Goal: Information Seeking & Learning: Learn about a topic

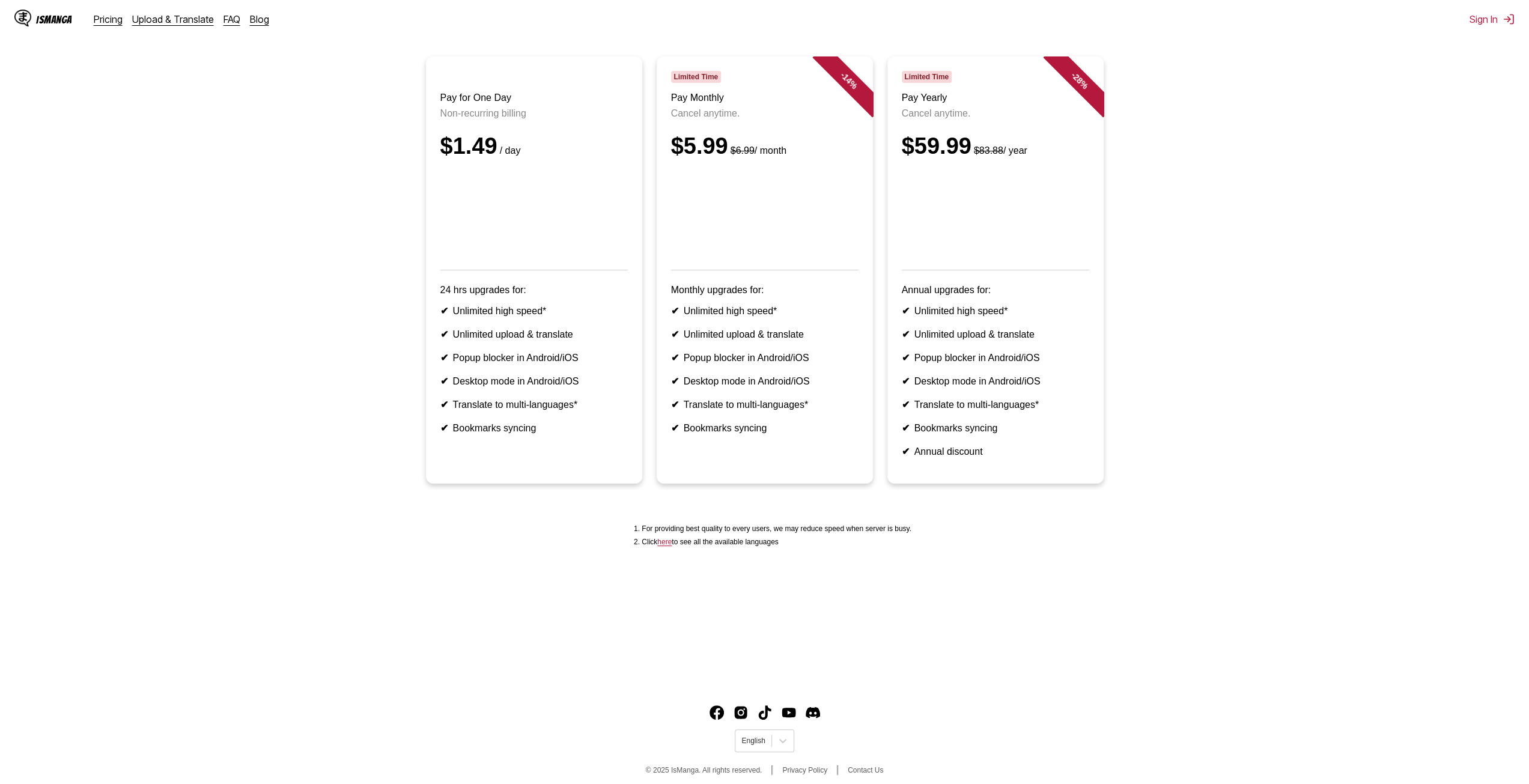
scroll to position [112, 0]
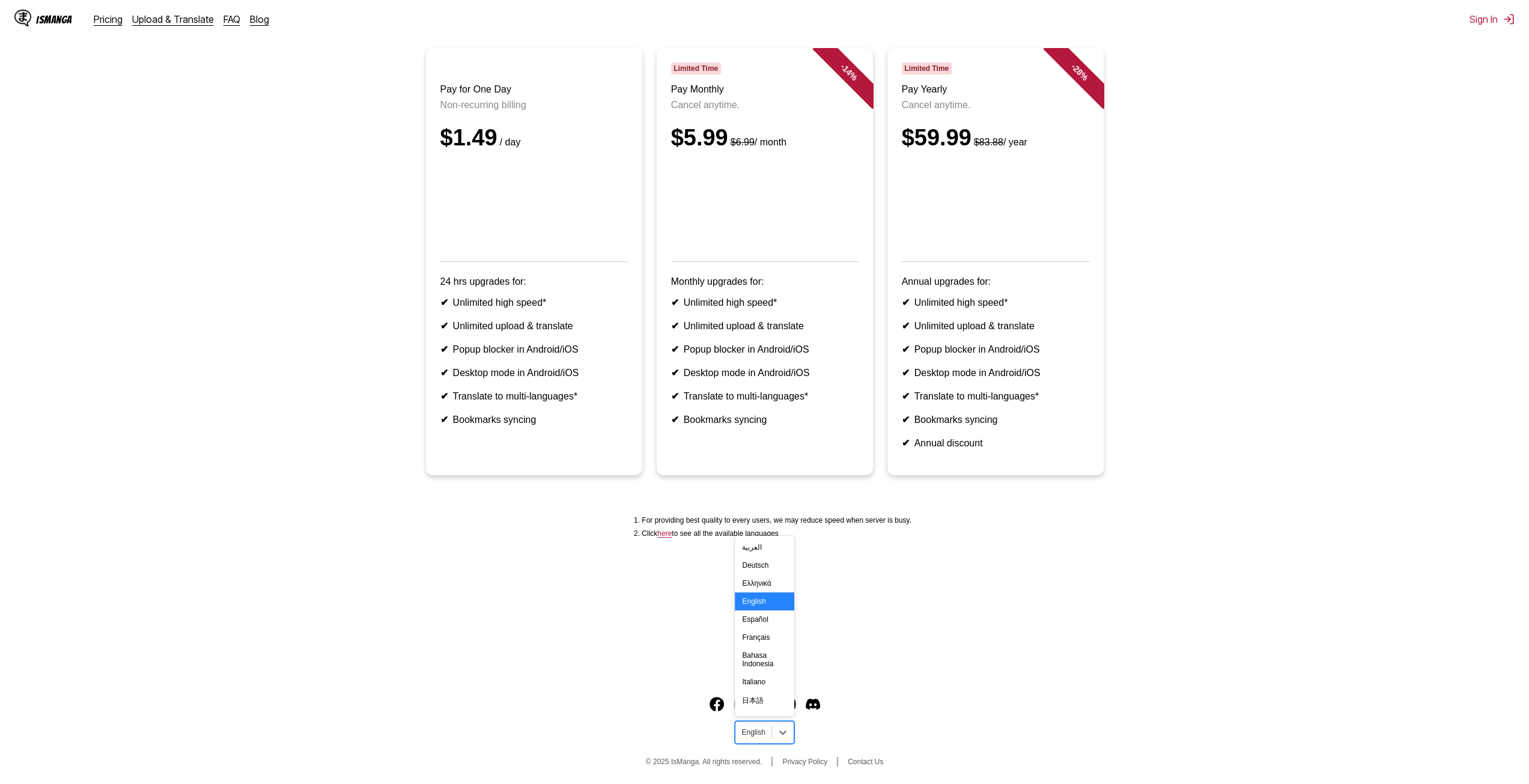
click at [768, 734] on div "English" at bounding box center [753, 732] width 36 height 15
click at [763, 626] on div "Español" at bounding box center [764, 619] width 59 height 18
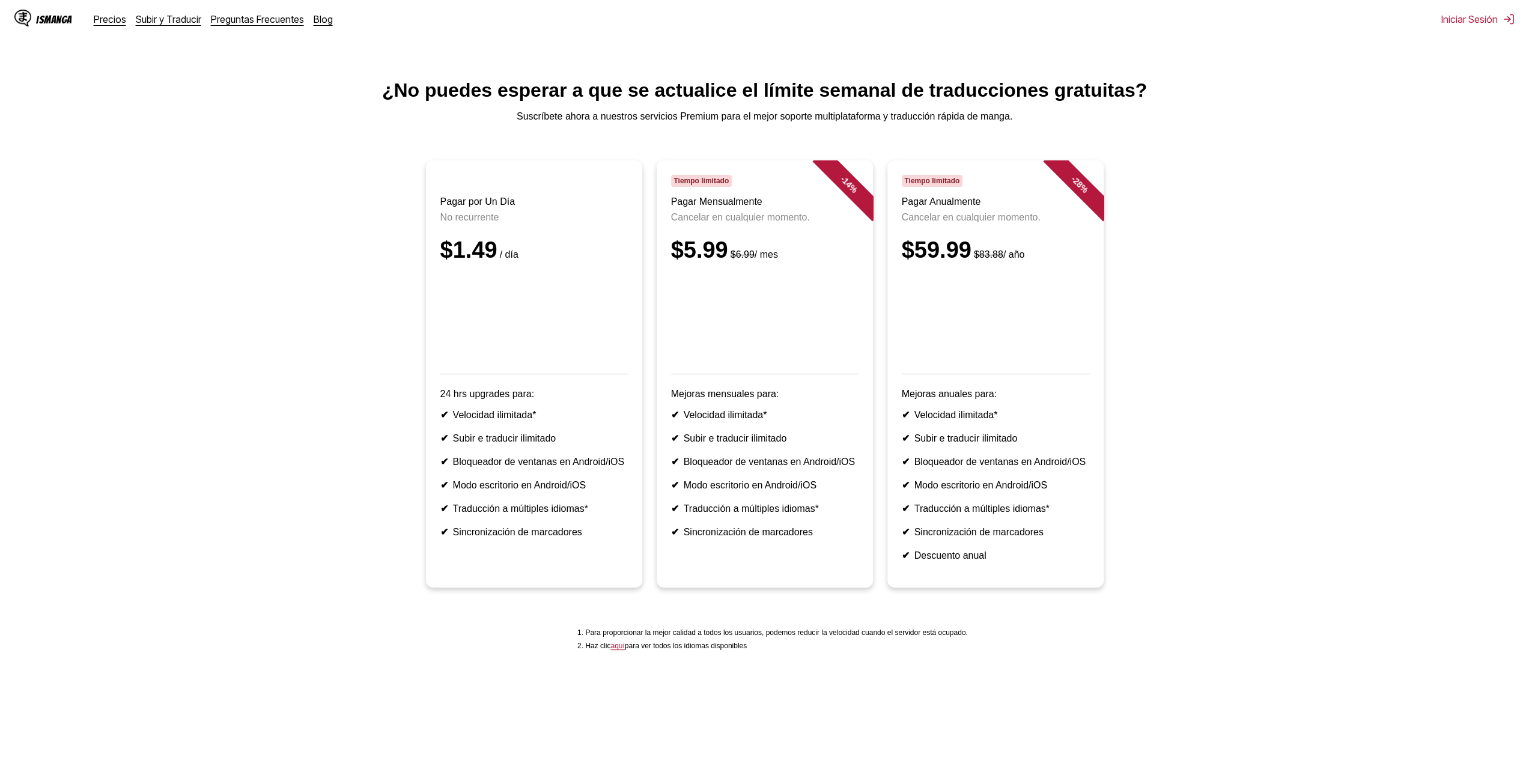
click at [31, 22] on div "IsManga" at bounding box center [43, 20] width 58 height 20
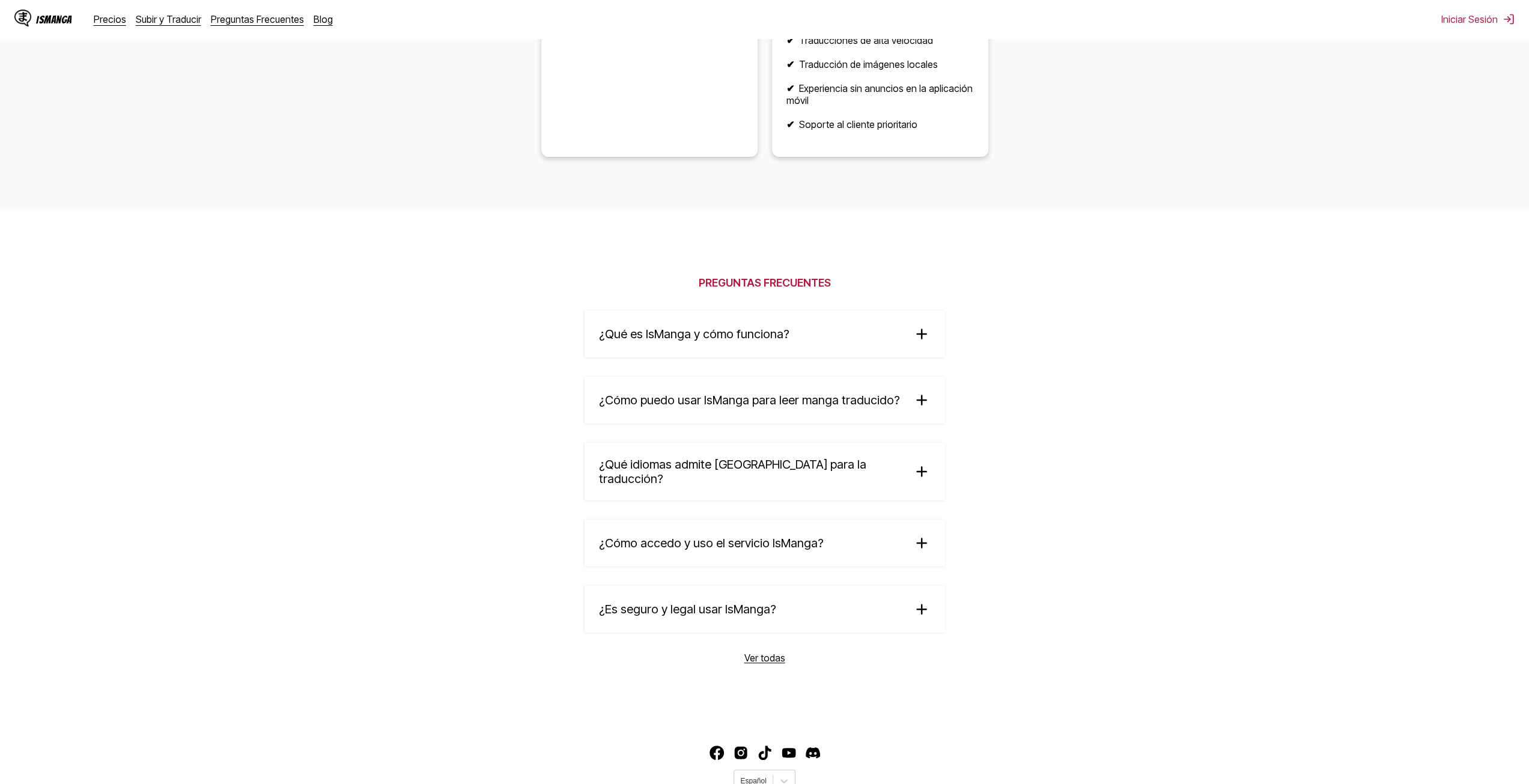
scroll to position [1822, 0]
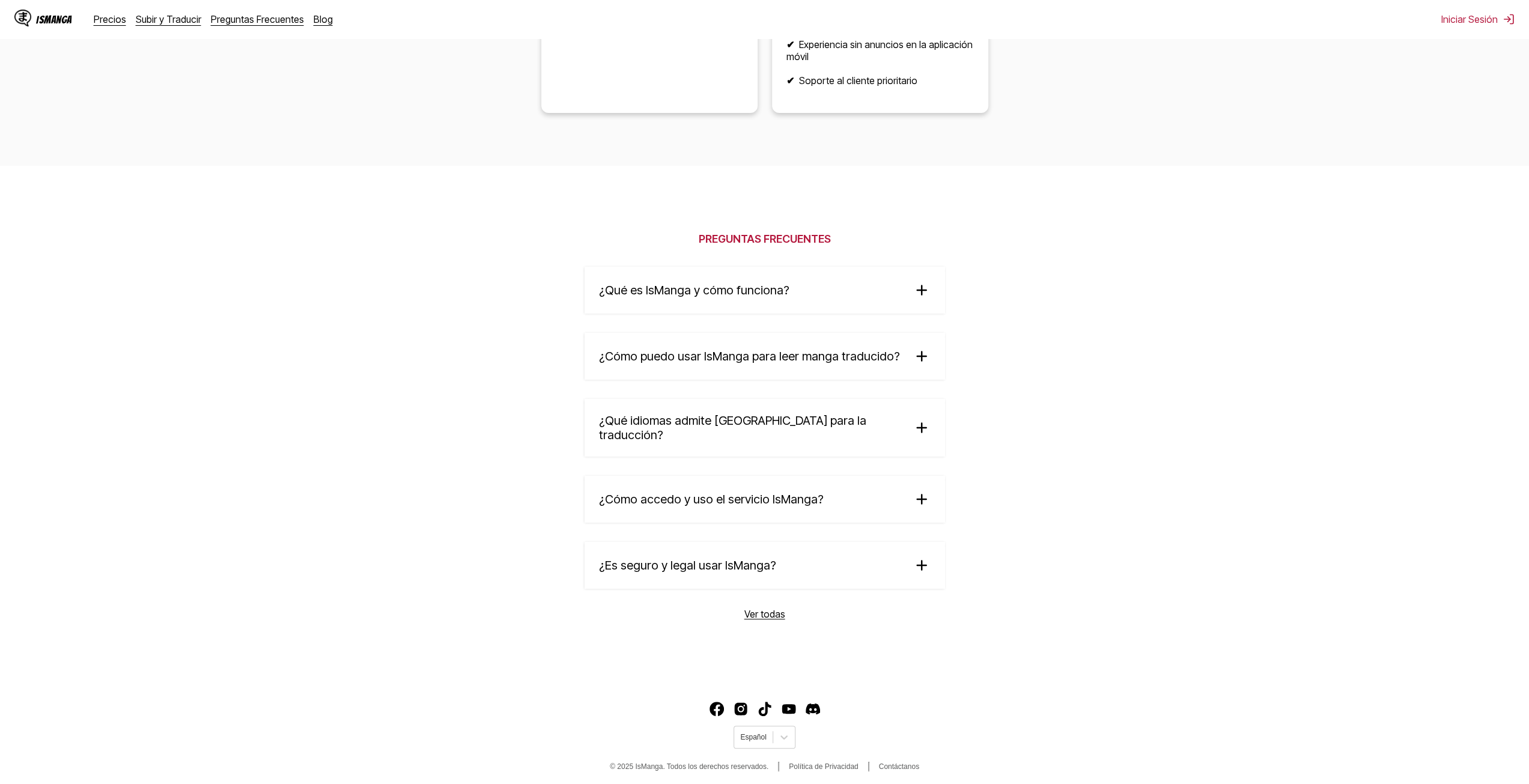
click at [893, 570] on summary "¿Es seguro y legal usar IsManga?" at bounding box center [764, 565] width 360 height 47
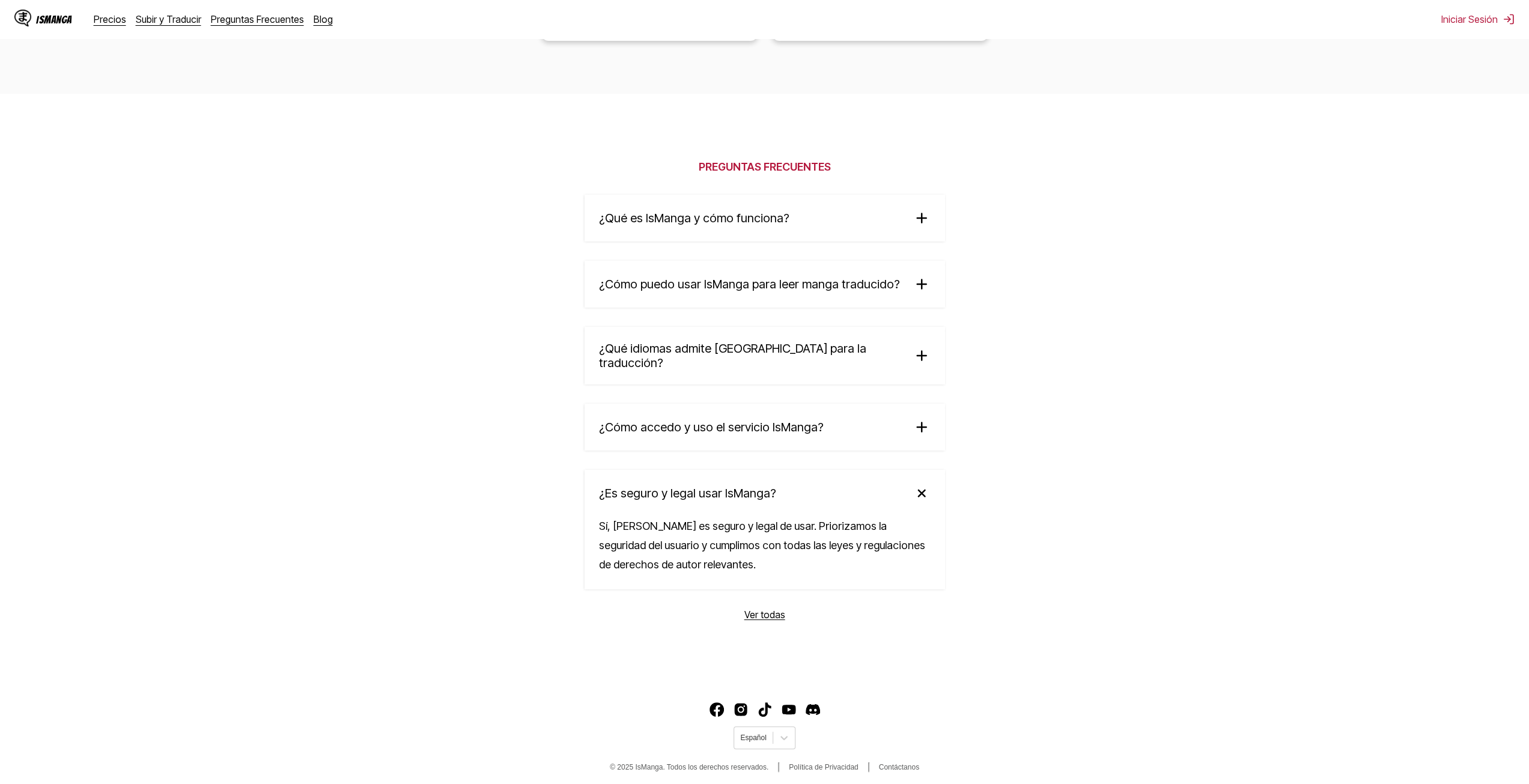
scroll to position [1895, 0]
click at [922, 493] on img at bounding box center [921, 491] width 25 height 25
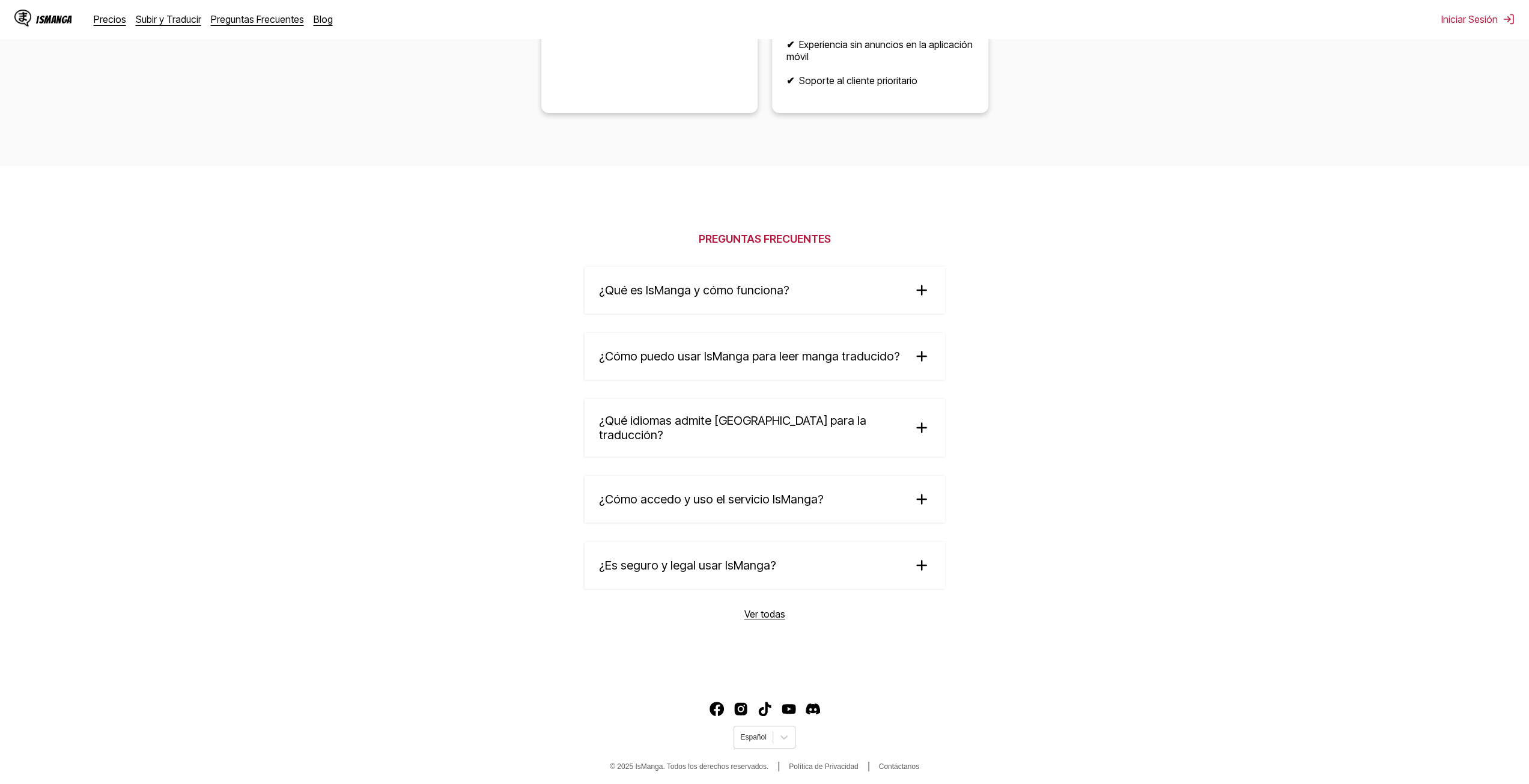
click at [919, 491] on img at bounding box center [922, 499] width 18 height 18
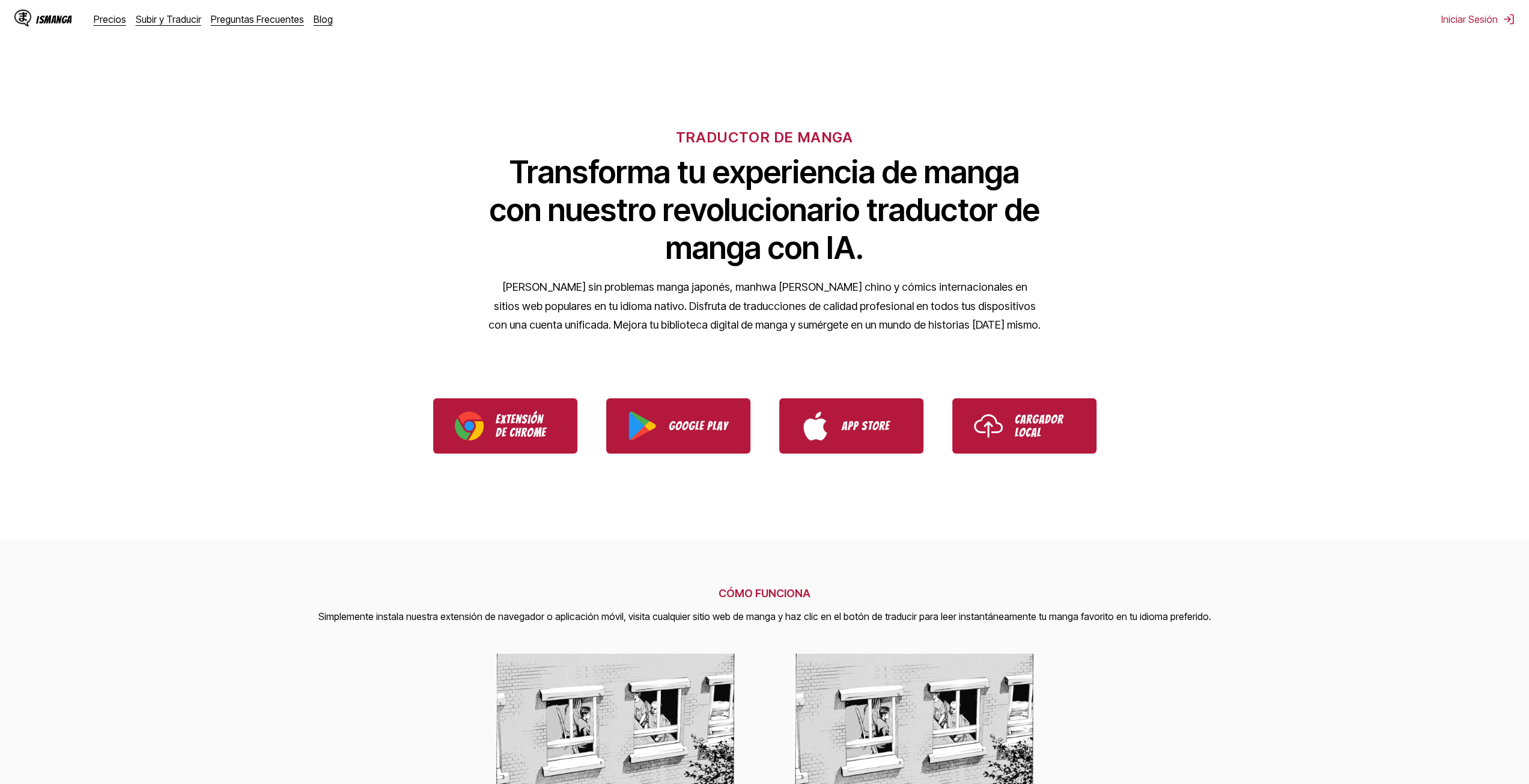
scroll to position [0, 0]
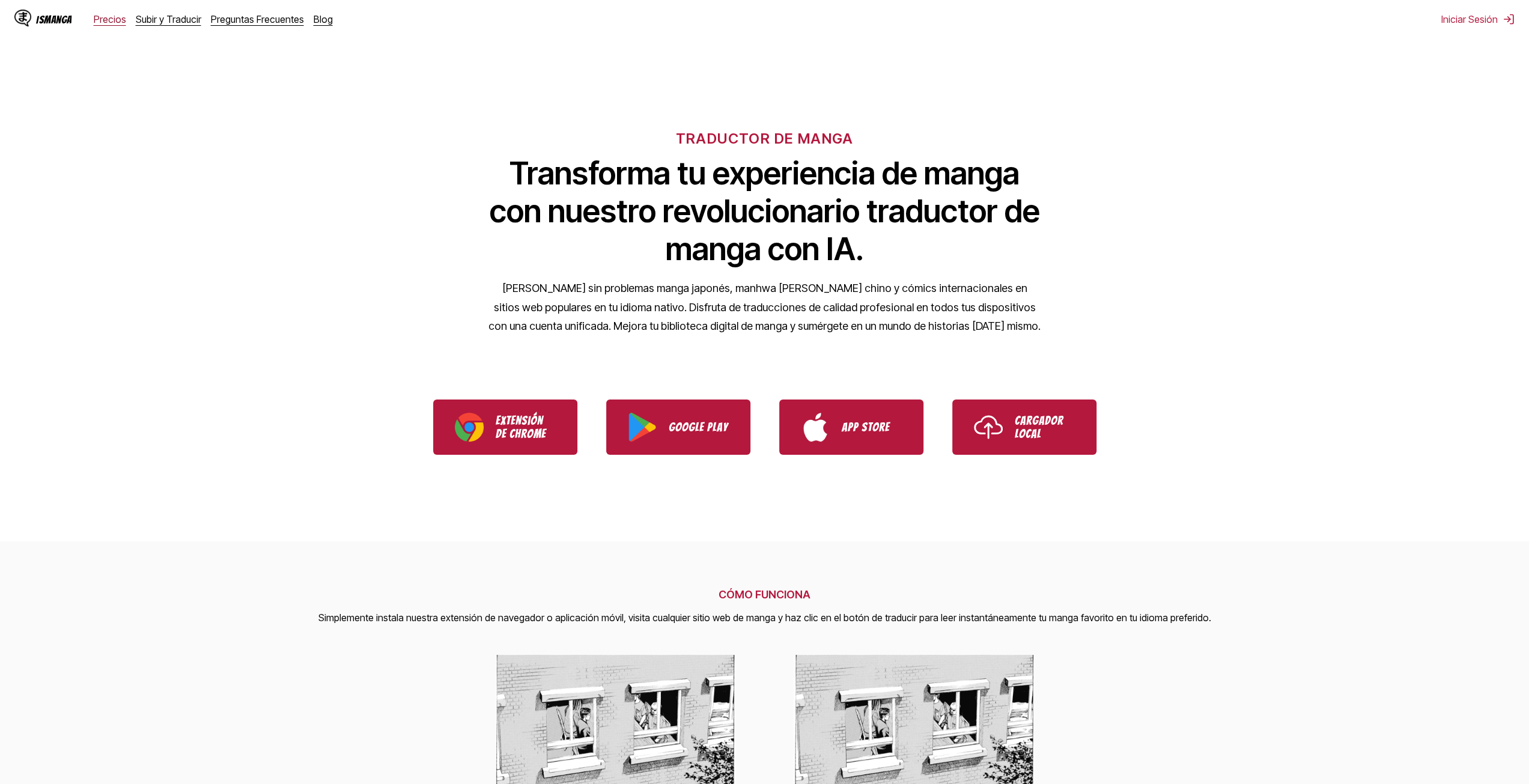
click at [107, 21] on link "Precios" at bounding box center [110, 19] width 32 height 12
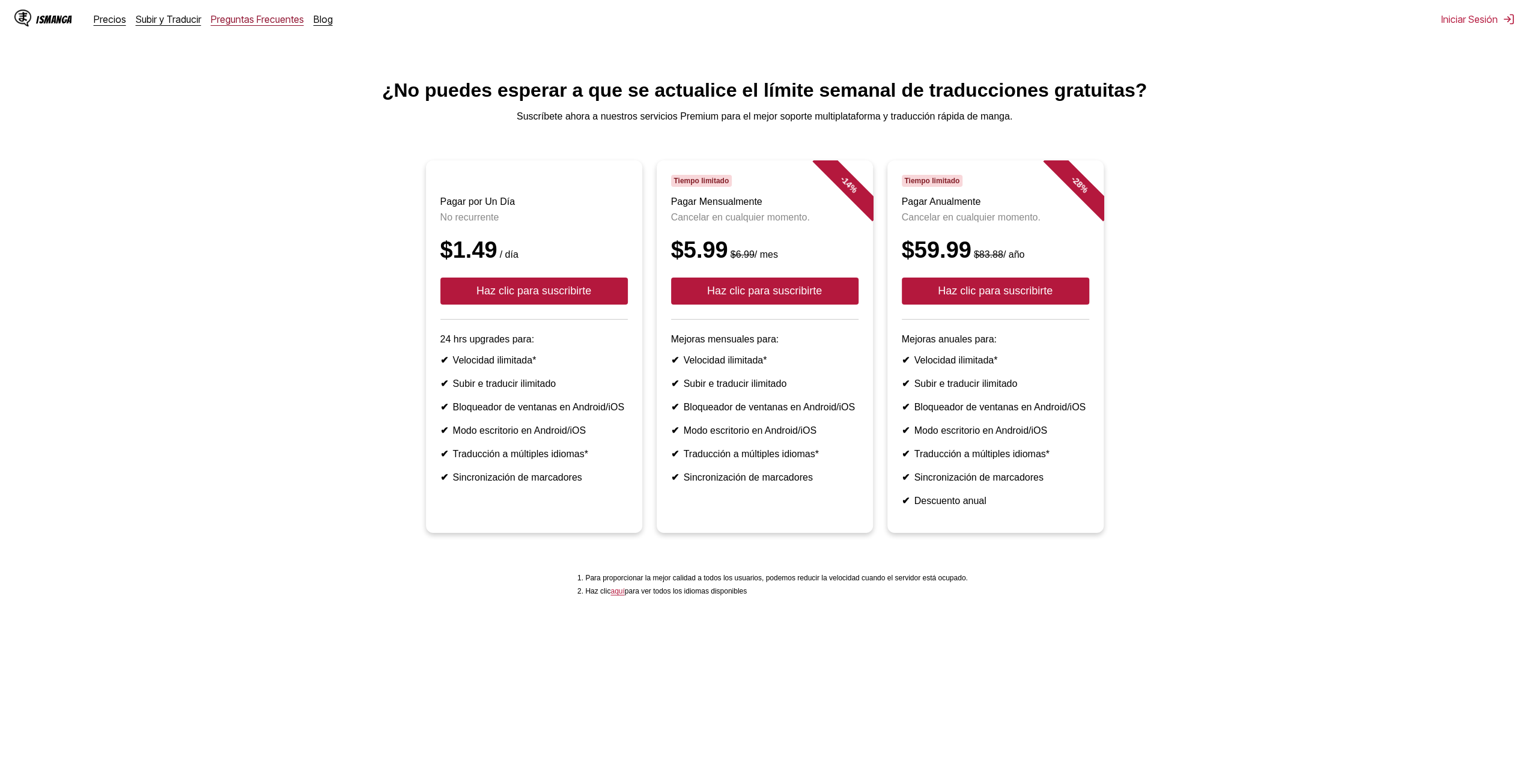
click at [277, 23] on link "Preguntas Frecuentes" at bounding box center [257, 19] width 93 height 12
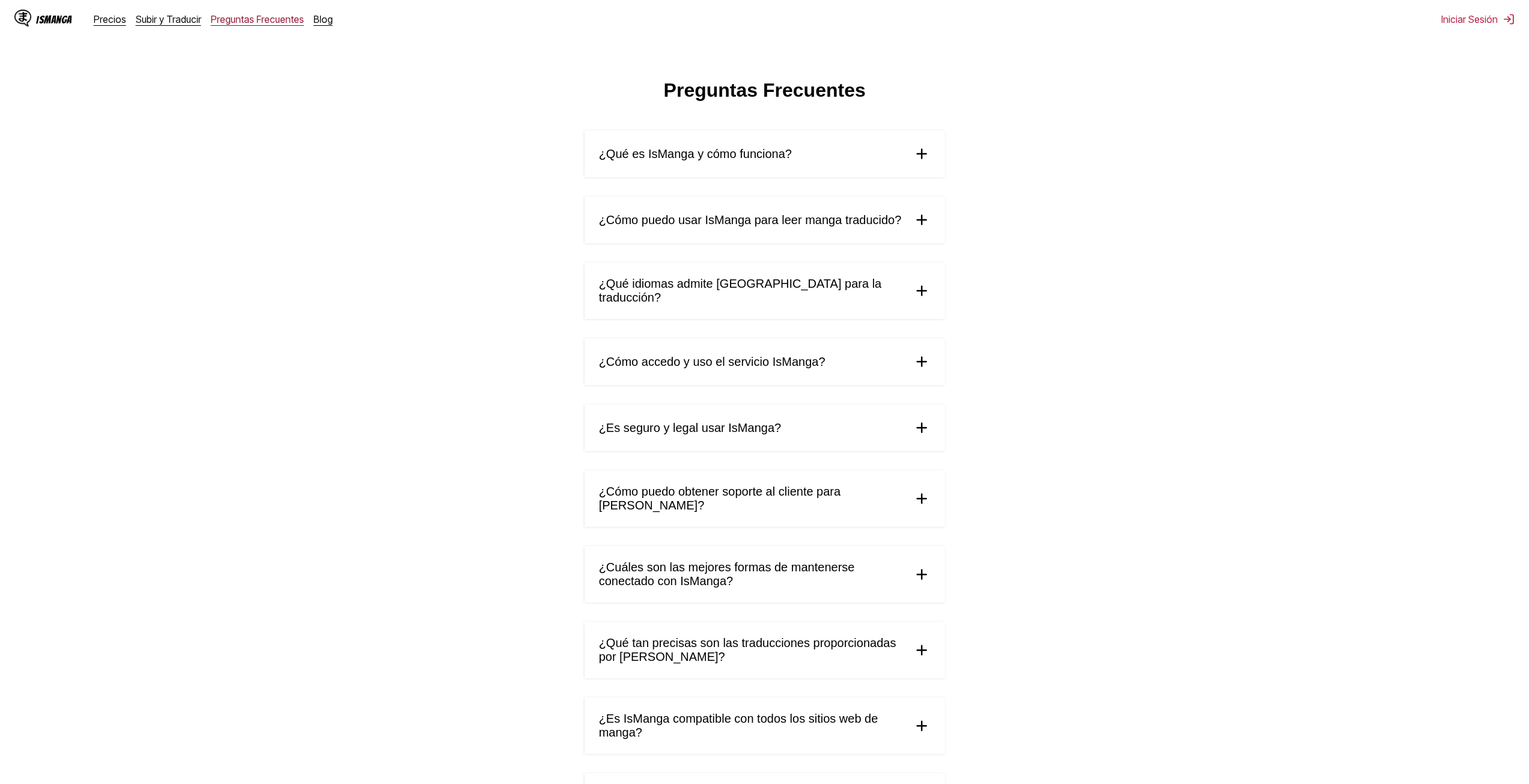
click at [256, 20] on link "Preguntas Frecuentes" at bounding box center [257, 19] width 93 height 12
click at [898, 640] on span "¿Qué tan precisas son las traducciones proporcionadas por [PERSON_NAME]?" at bounding box center [751, 650] width 304 height 28
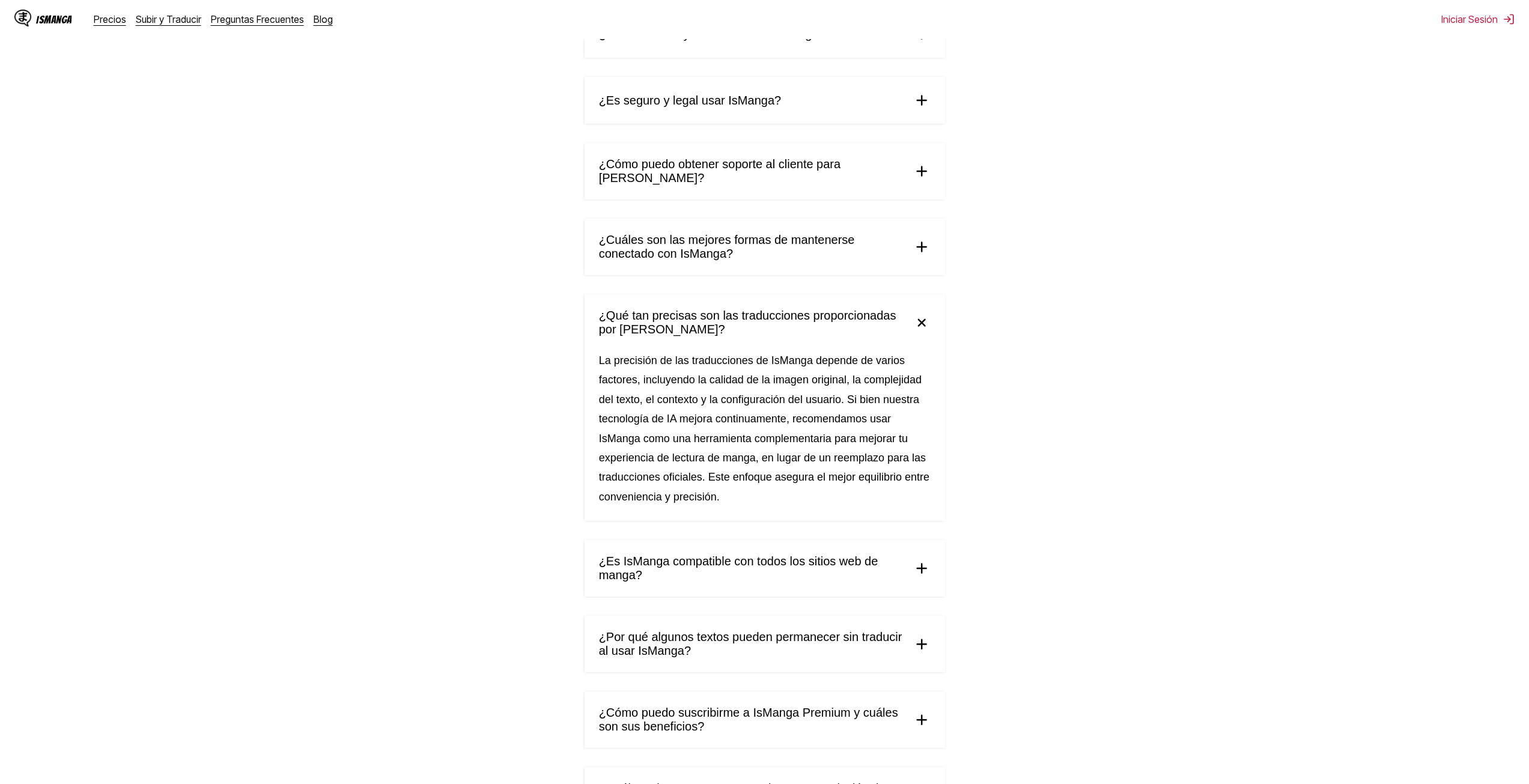
scroll to position [360, 0]
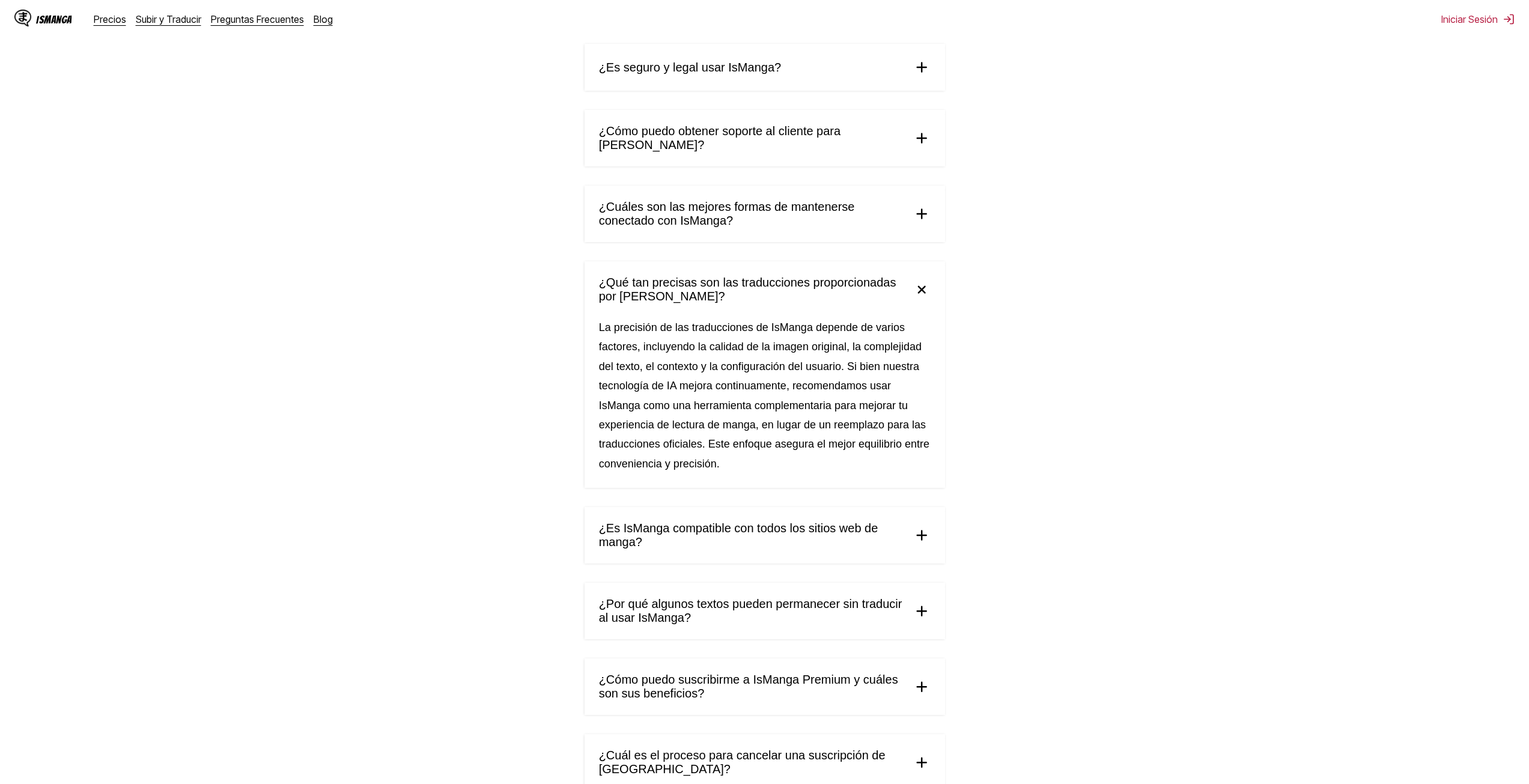
click at [915, 277] on img at bounding box center [921, 290] width 25 height 25
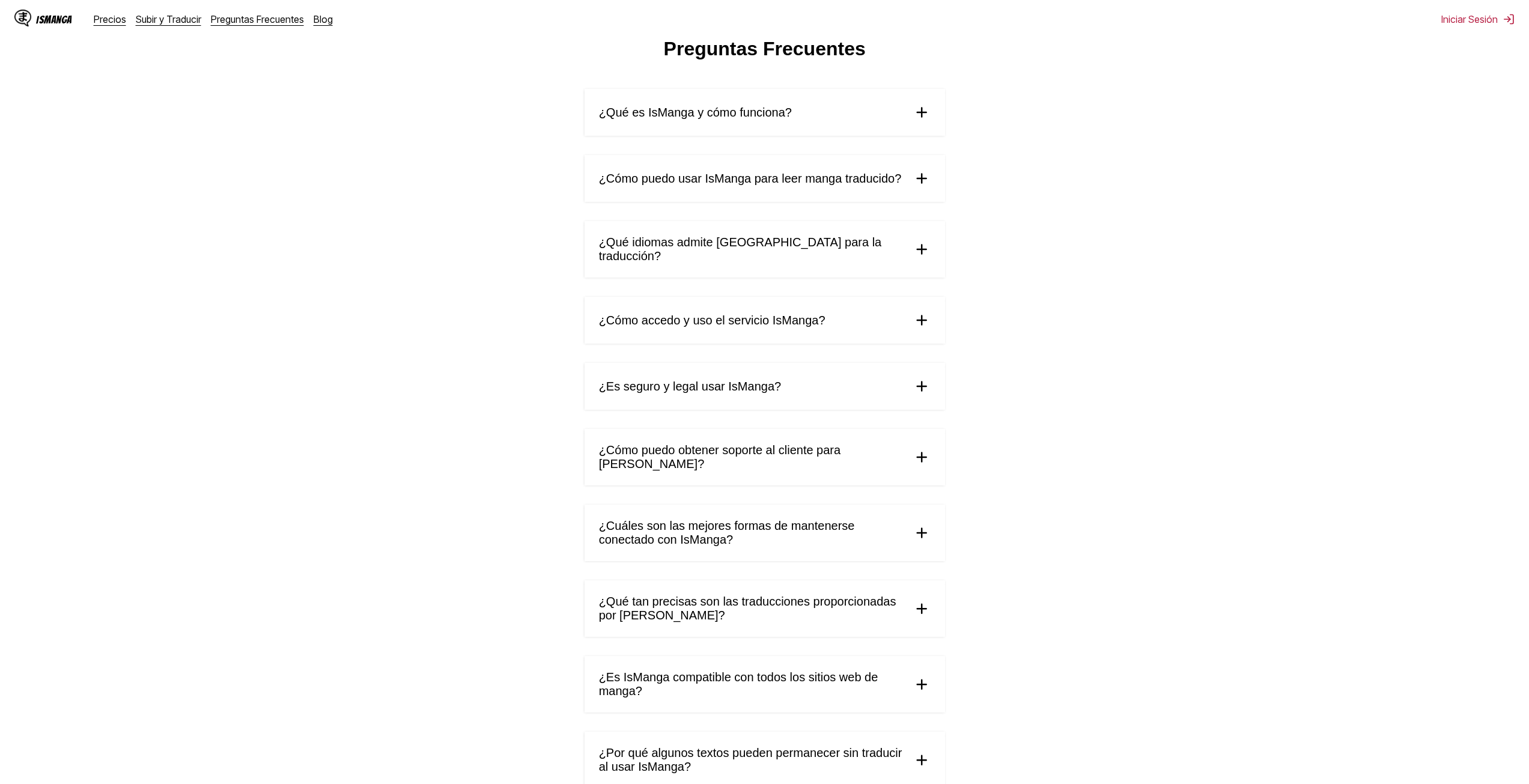
scroll to position [0, 0]
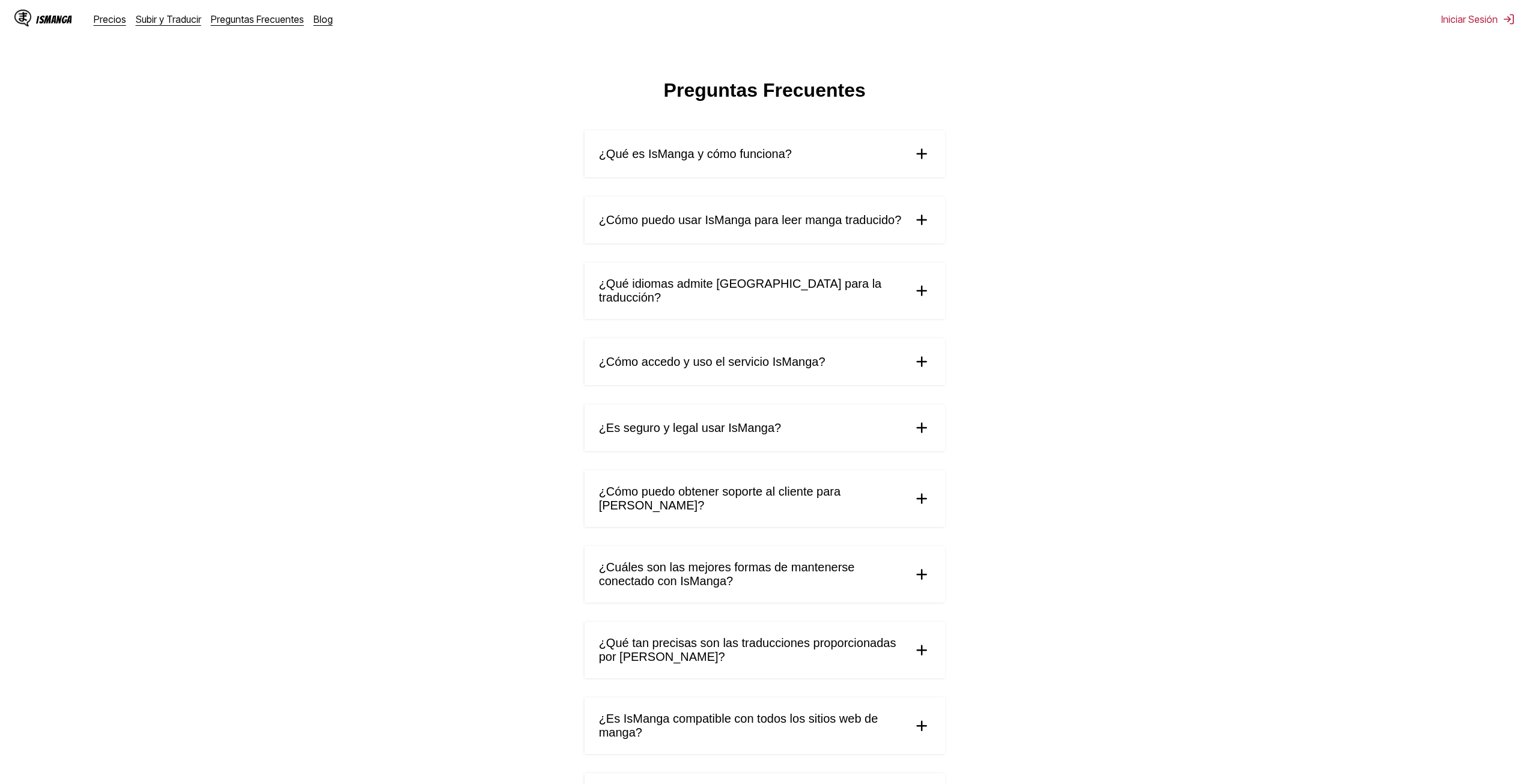
click at [31, 20] on div "IsManga" at bounding box center [43, 20] width 58 height 20
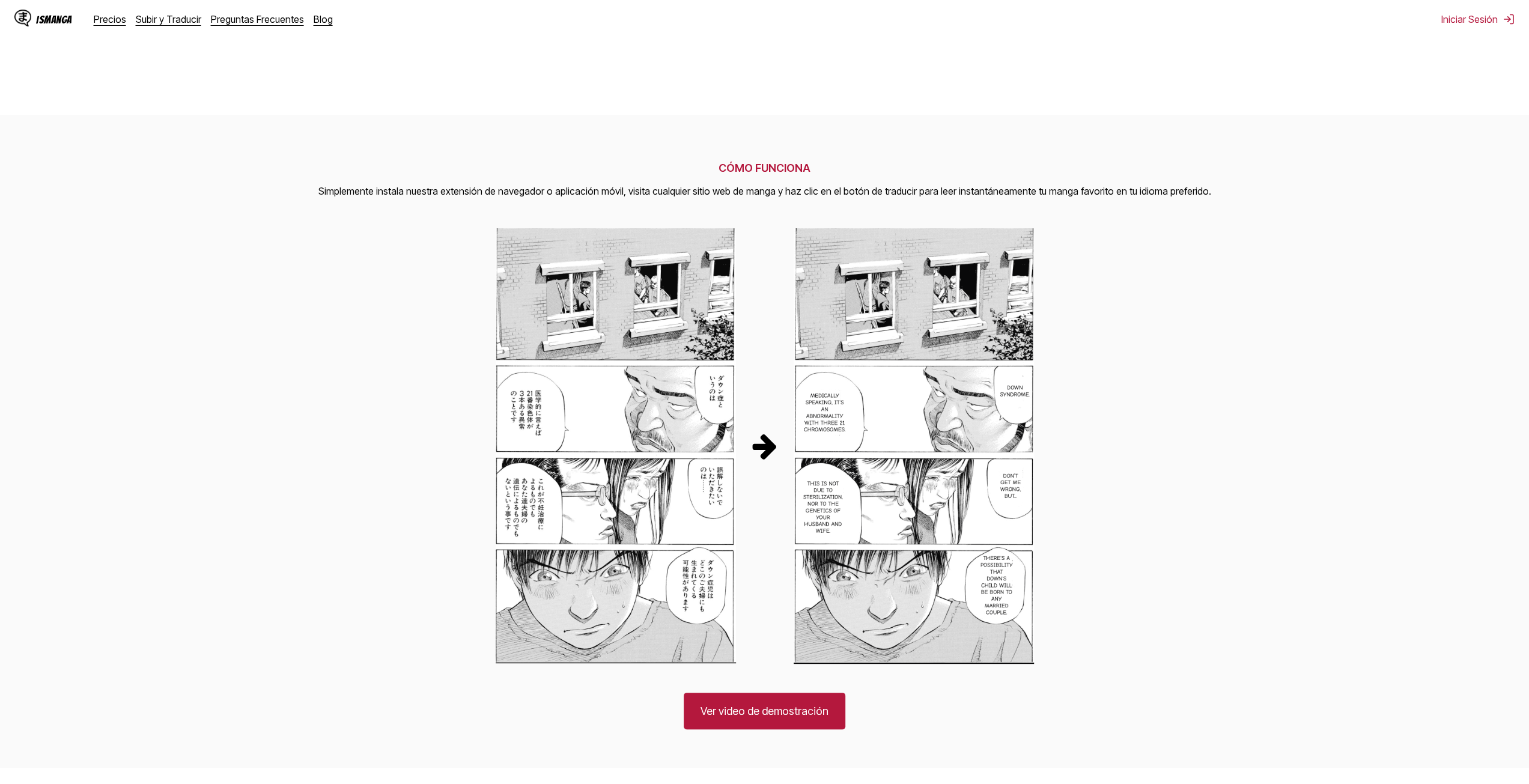
scroll to position [480, 0]
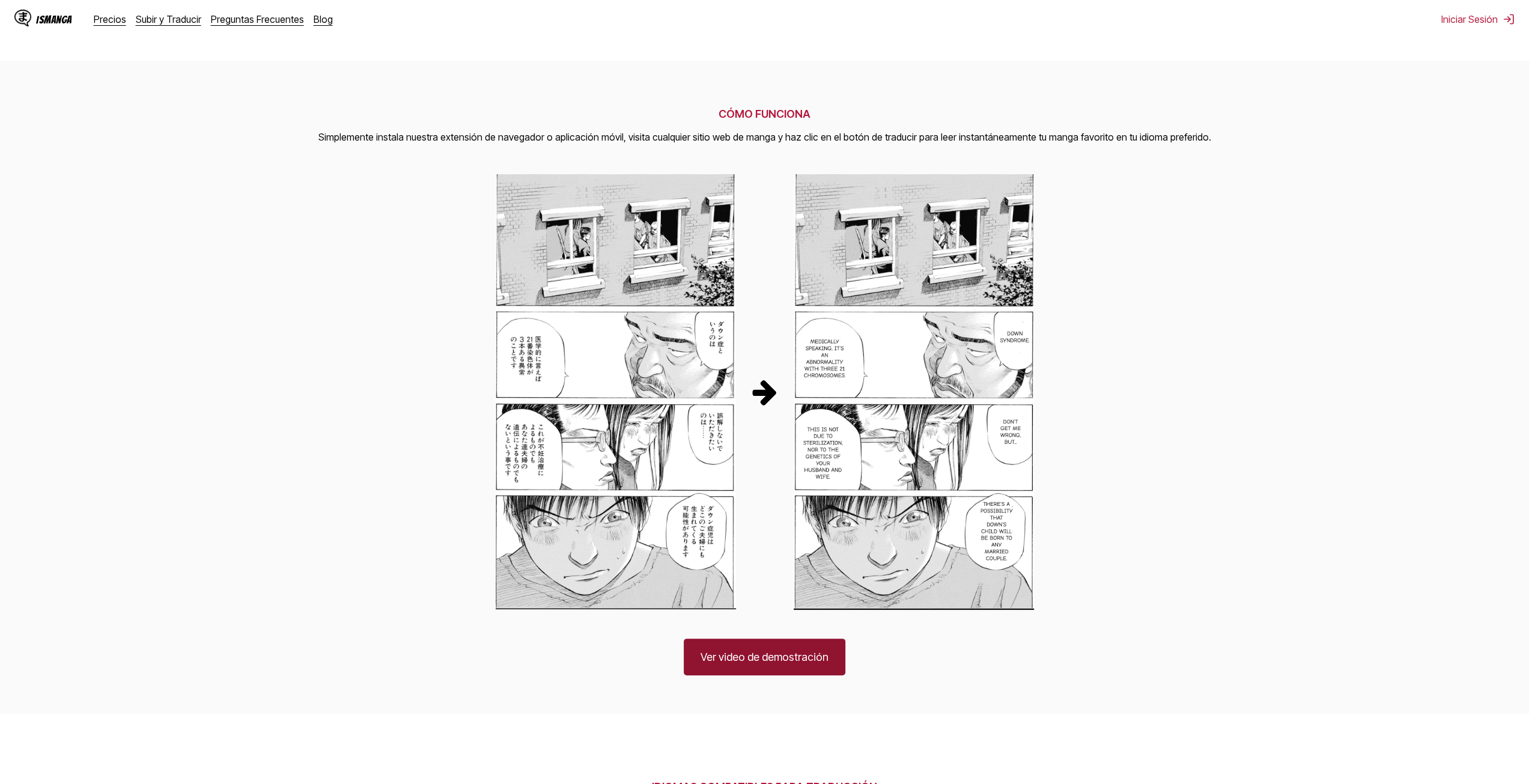
click at [803, 658] on link "Ver video de demostración" at bounding box center [764, 657] width 161 height 36
